Goal: Navigation & Orientation: Find specific page/section

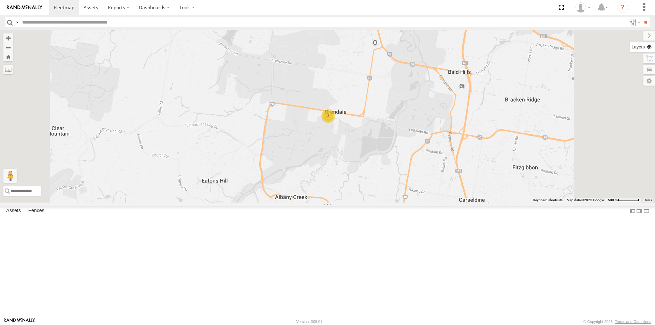
click at [649, 45] on label at bounding box center [642, 47] width 25 height 10
click at [0, 0] on span "Basemaps" at bounding box center [0, 0] width 0 height 0
click at [0, 0] on span "Satellite + Roadmap" at bounding box center [0, 0] width 0 height 0
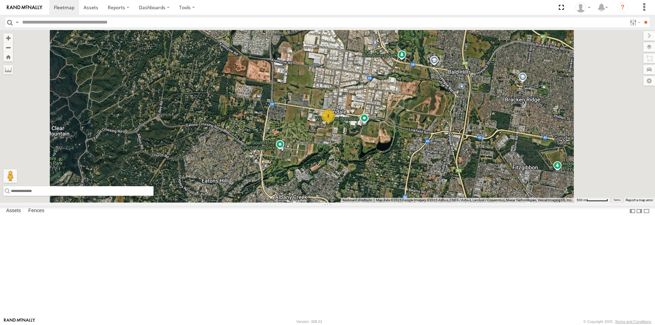
click at [153, 196] on input "text" at bounding box center [78, 191] width 150 height 10
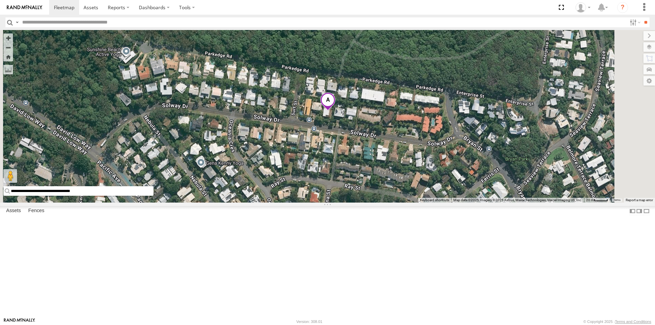
drag, startPoint x: 258, startPoint y: 306, endPoint x: 184, endPoint y: 310, distance: 74.8
click at [153, 196] on input "**********" at bounding box center [78, 191] width 150 height 10
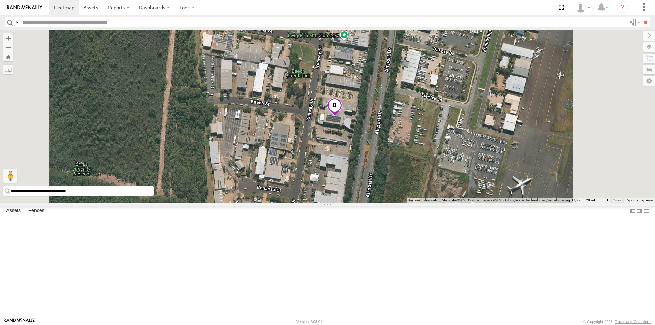
drag, startPoint x: 253, startPoint y: 306, endPoint x: 180, endPoint y: 308, distance: 73.0
click at [153, 196] on input "**********" at bounding box center [78, 191] width 150 height 10
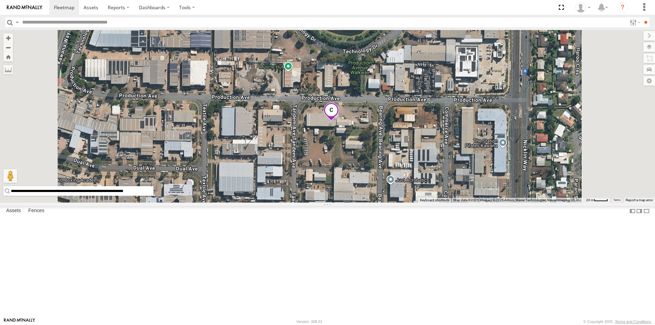
drag, startPoint x: 323, startPoint y: 308, endPoint x: 174, endPoint y: 309, distance: 149.0
click at [153, 196] on input "**********" at bounding box center [78, 191] width 150 height 10
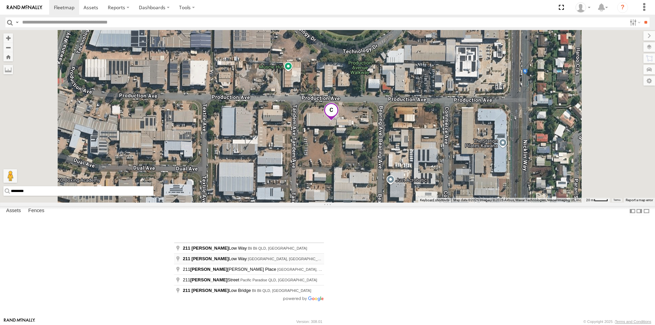
type input "**********"
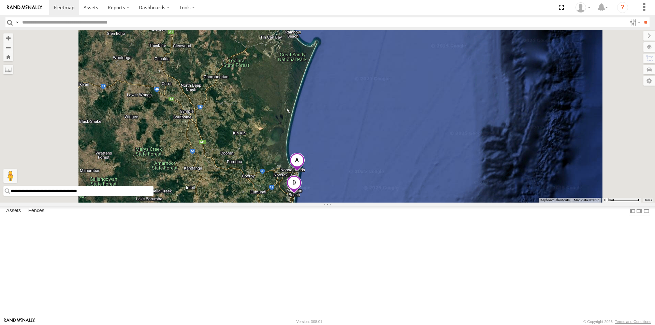
click at [301, 194] on span at bounding box center [293, 184] width 15 height 18
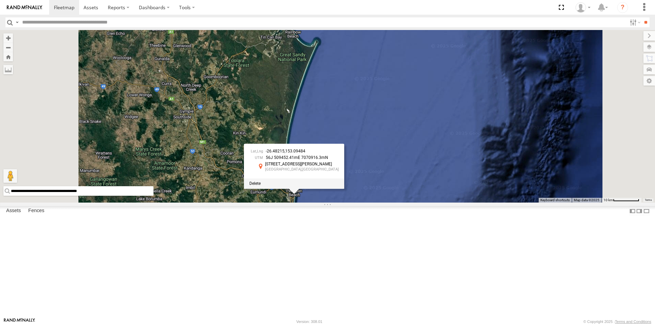
click at [413, 203] on div "-26.48215 , 153.09484 56J 509452.41mE 7070916.3mN [STREET_ADDRESS][PERSON_NAME]…" at bounding box center [327, 116] width 655 height 173
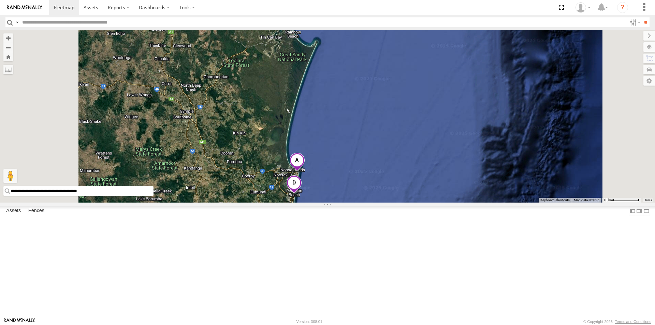
click at [299, 229] on span at bounding box center [291, 219] width 15 height 18
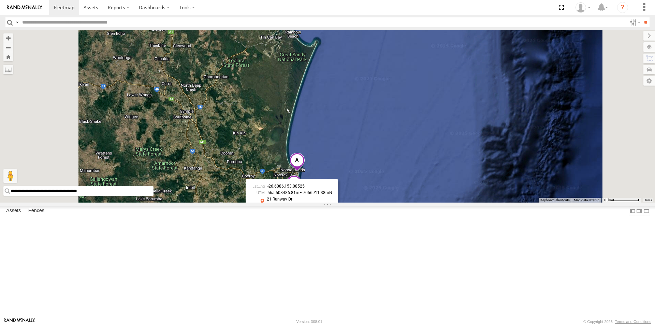
click at [466, 203] on div "-26.6086 , 153.08525 56J 508486.81mE 7056911.38mN [STREET_ADDRESS][PERSON_NAME]…" at bounding box center [327, 116] width 655 height 173
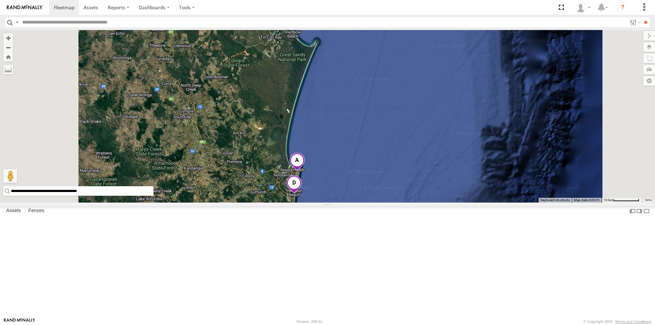
click at [301, 194] on span at bounding box center [293, 184] width 15 height 18
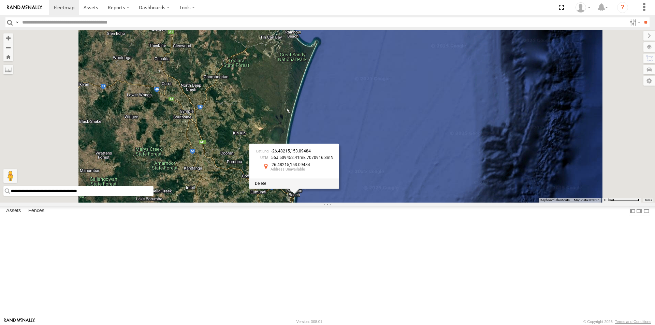
click at [420, 203] on div "-26.48215 , 153.09484 56J 509452.41mE 7070916.3mN -26.48215 153.09484 Asset ETA…" at bounding box center [327, 116] width 655 height 173
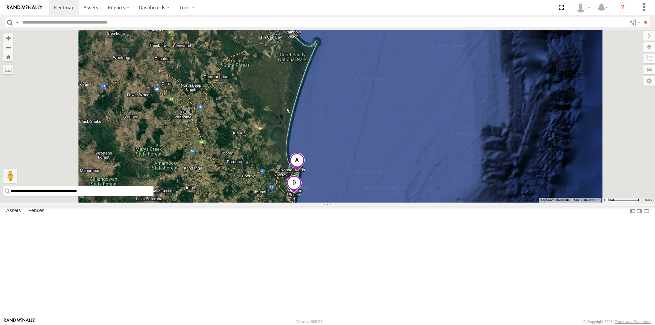
click at [301, 194] on span at bounding box center [293, 184] width 15 height 18
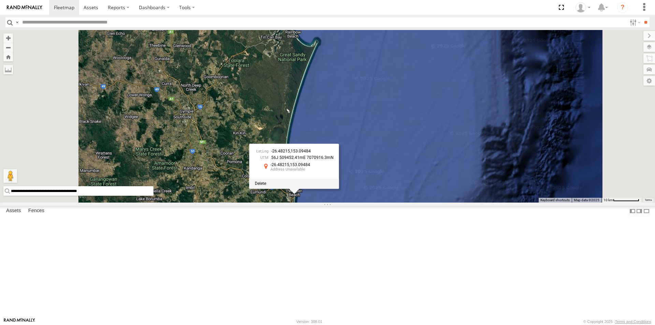
click at [439, 203] on div "-26.48215 , 153.09484 56J 509452.41mE 7070916.3mN -26.48215 153.09484 Asset ETA…" at bounding box center [327, 116] width 655 height 173
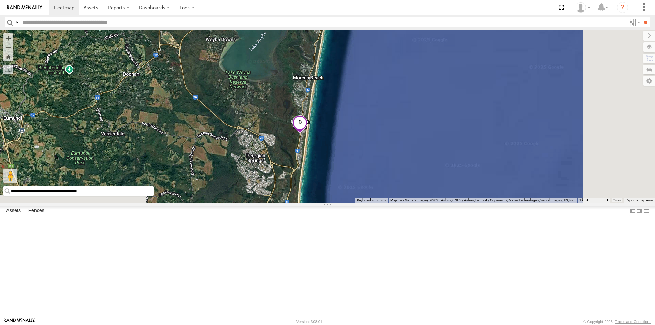
drag, startPoint x: 479, startPoint y: 287, endPoint x: 390, endPoint y: 189, distance: 133.0
click at [390, 189] on div at bounding box center [327, 116] width 655 height 173
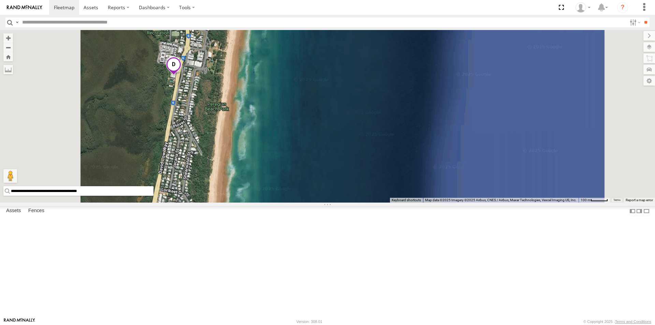
click at [181, 75] on span at bounding box center [173, 66] width 15 height 18
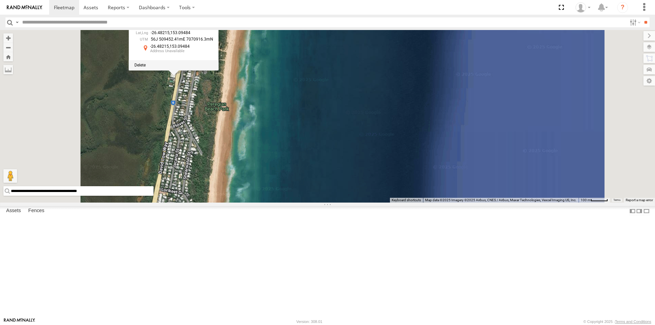
click at [342, 171] on div "-26.48215 , 153.09484 56J 509452.41mE 7070916.3mN -26.48215 153.09484 Asset ETA…" at bounding box center [327, 116] width 655 height 173
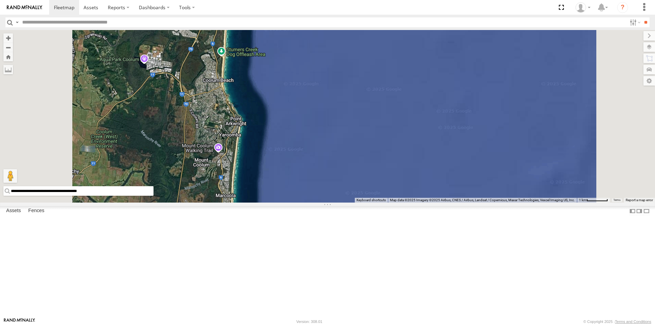
drag, startPoint x: 342, startPoint y: 287, endPoint x: 299, endPoint y: 248, distance: 57.9
click at [342, 186] on div at bounding box center [327, 116] width 655 height 173
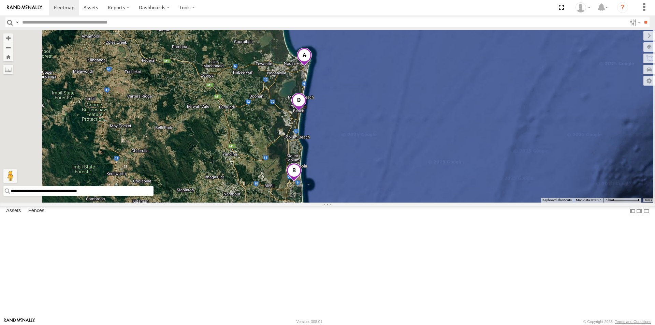
click at [321, 248] on span at bounding box center [313, 238] width 15 height 18
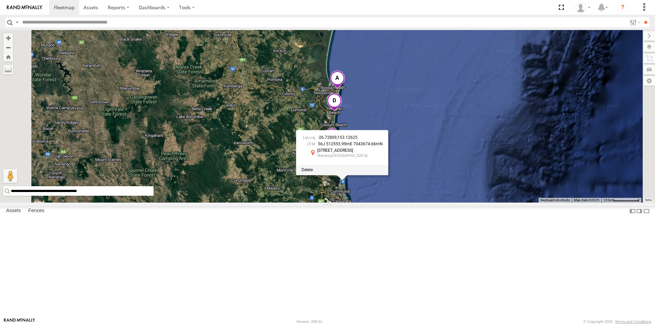
drag, startPoint x: 483, startPoint y: 263, endPoint x: 491, endPoint y: 203, distance: 60.5
click at [491, 203] on div "-26.72809 , 153.12625 56J 512555.99mE 7043674.66mN [STREET_ADDRESS] -26.72809 1…" at bounding box center [327, 116] width 655 height 173
